Goal: Transaction & Acquisition: Download file/media

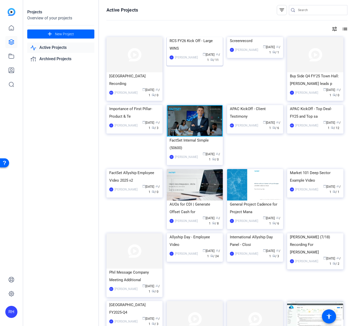
click at [200, 63] on div "calendar_today [DATE] group / 1 radio / 11" at bounding box center [210, 57] width 20 height 11
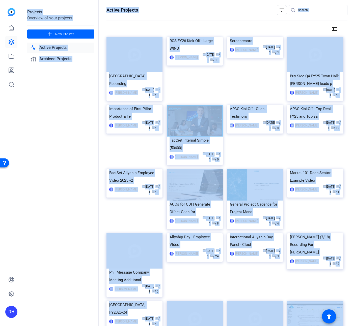
click at [189, 83] on div "Projects Overview of your projects add New Project Active Projects Archived Pro…" at bounding box center [188, 163] width 331 height 326
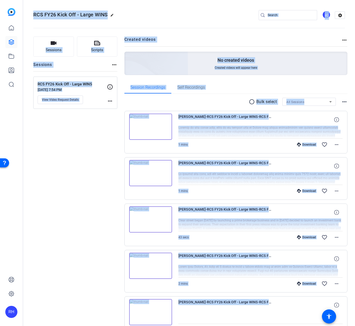
click at [198, 39] on h2 "Created videos" at bounding box center [232, 42] width 217 height 10
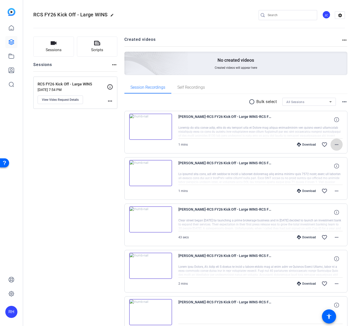
click at [333, 144] on mat-icon "more_horiz" at bounding box center [336, 145] width 6 height 6
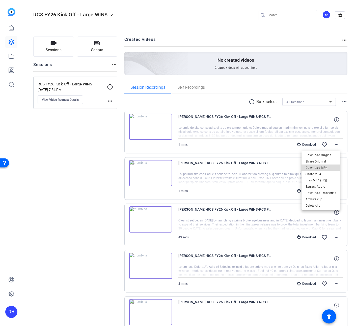
click at [322, 168] on span "Download MP4" at bounding box center [320, 168] width 30 height 6
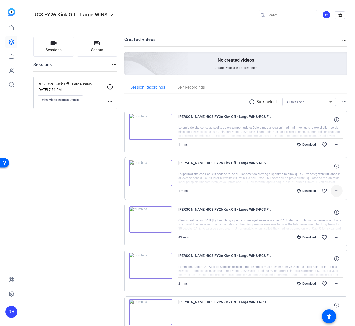
click at [335, 191] on mat-icon "more_horiz" at bounding box center [336, 191] width 6 height 6
click at [324, 213] on span "Download MP4" at bounding box center [320, 214] width 30 height 6
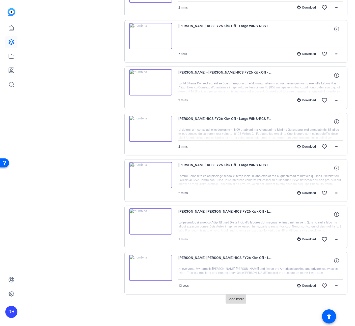
click at [237, 298] on span "Load more" at bounding box center [235, 299] width 17 height 5
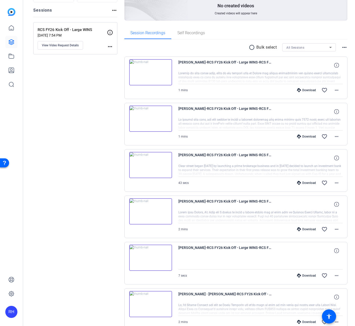
scroll to position [74, 0]
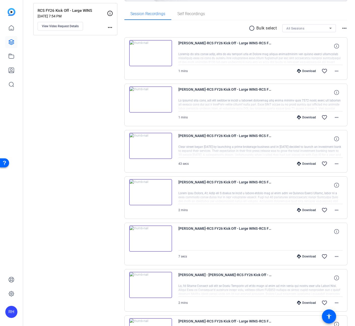
click at [305, 209] on div "Download" at bounding box center [306, 210] width 24 height 4
click at [333, 209] on mat-icon "more_horiz" at bounding box center [336, 210] width 6 height 6
click at [320, 233] on span "Download MP4" at bounding box center [320, 233] width 30 height 6
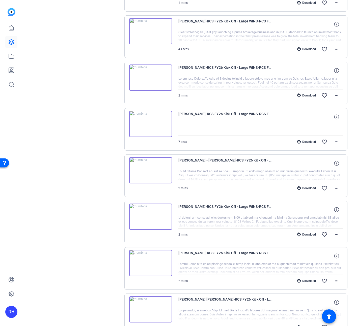
scroll to position [188, 0]
